Goal: Task Accomplishment & Management: Manage account settings

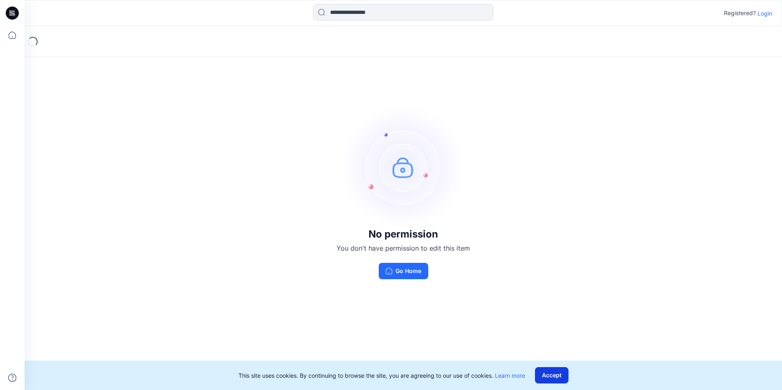
click at [555, 374] on button "Accept" at bounding box center [552, 375] width 34 height 16
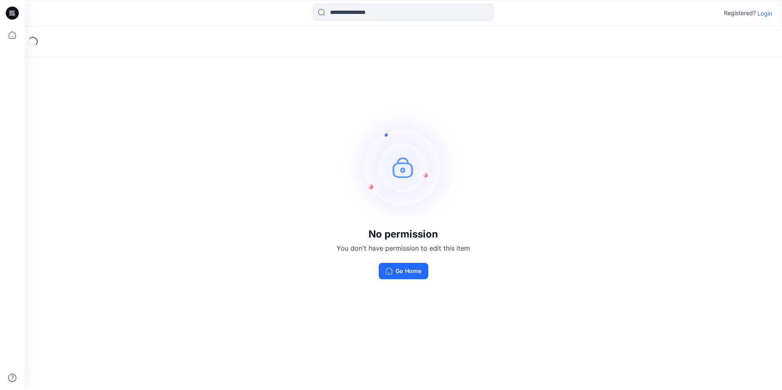
click at [399, 272] on button "Go Home" at bounding box center [403, 271] width 49 height 16
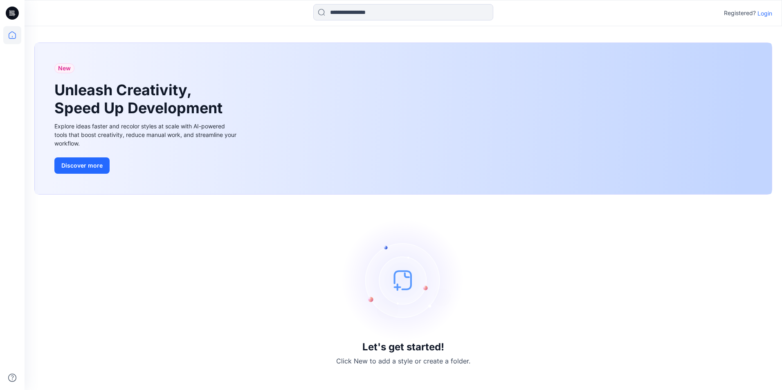
click at [766, 13] on p "Login" at bounding box center [765, 13] width 15 height 9
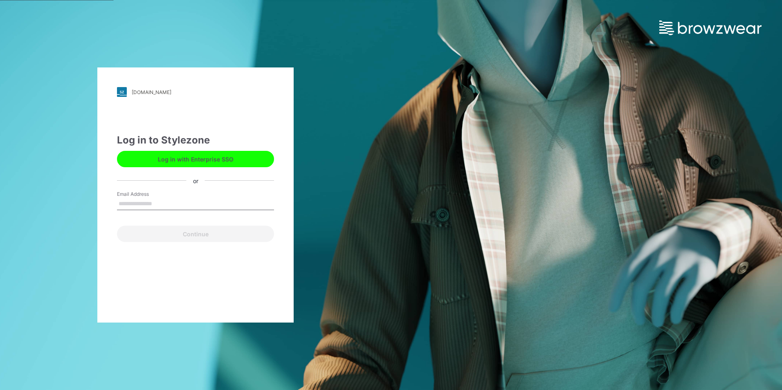
click at [137, 201] on input "Email Address" at bounding box center [195, 204] width 157 height 12
type input "**********"
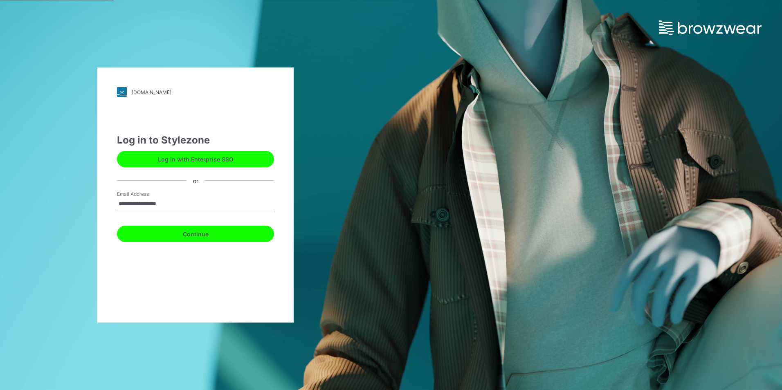
click at [215, 236] on button "Continue" at bounding box center [195, 234] width 157 height 16
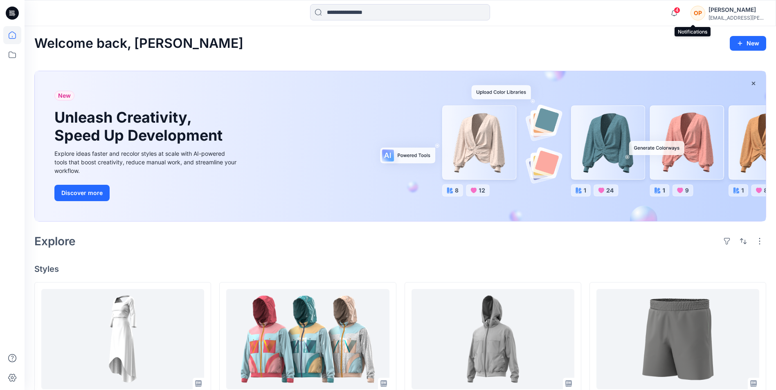
click at [680, 11] on span "4" at bounding box center [677, 10] width 7 height 7
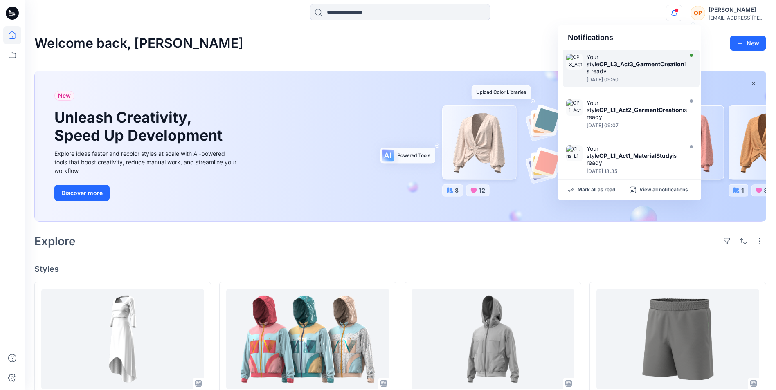
scroll to position [159, 0]
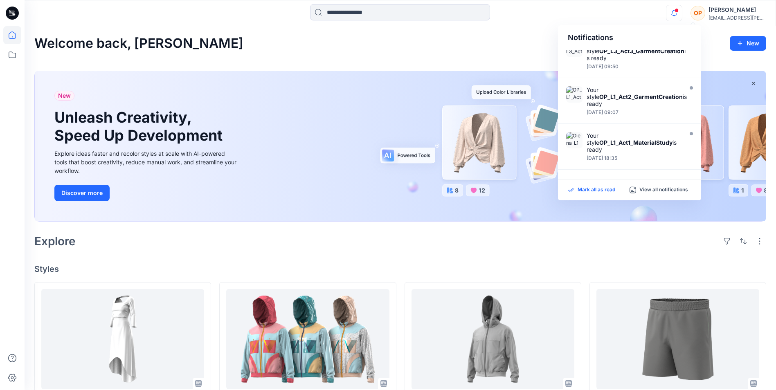
click at [597, 188] on p "Mark all as read" at bounding box center [597, 190] width 38 height 7
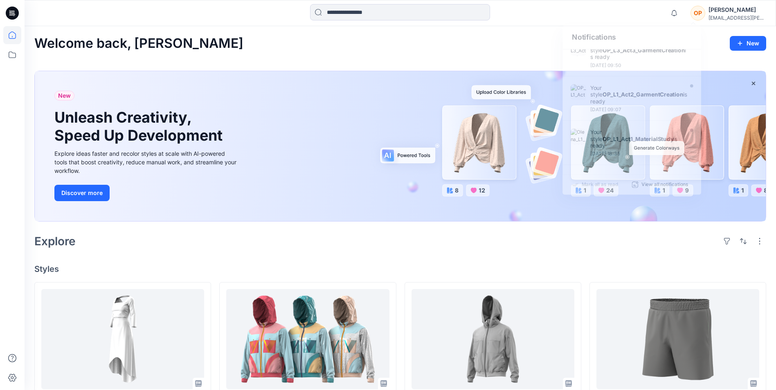
click at [646, 268] on h4 "Styles" at bounding box center [400, 269] width 732 height 10
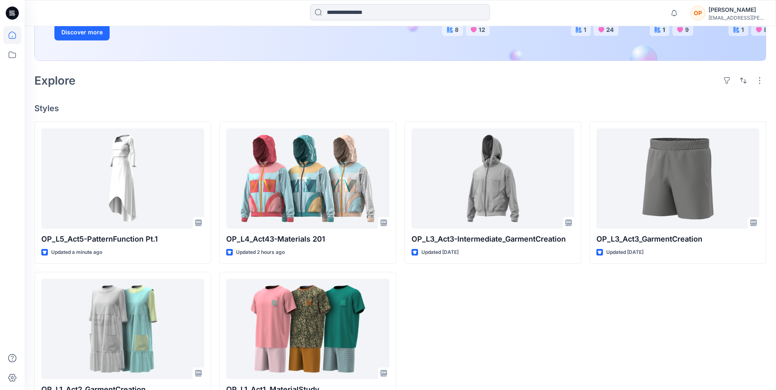
scroll to position [164, 0]
